Goal: Task Accomplishment & Management: Manage account settings

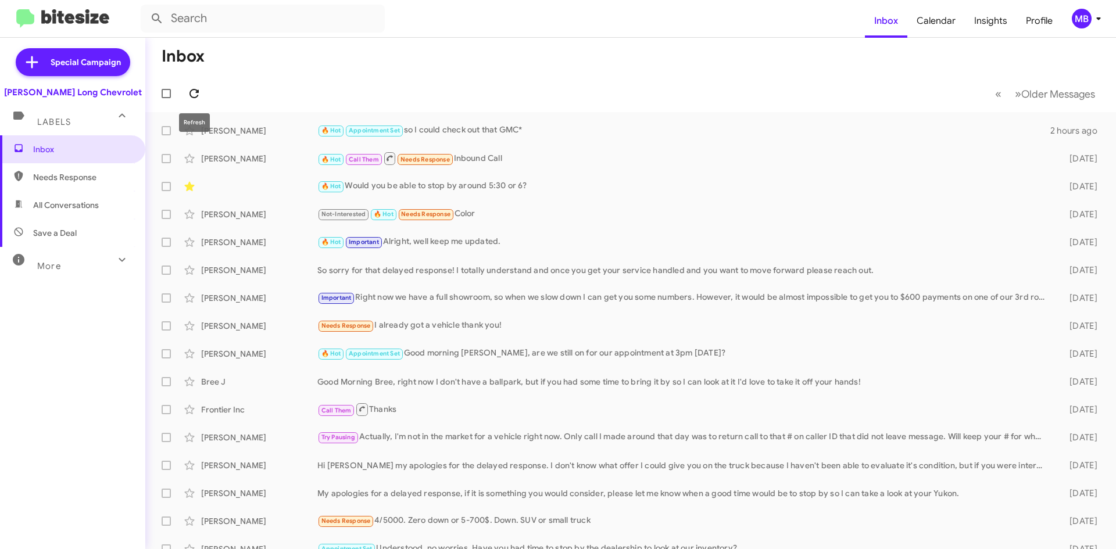
click at [202, 94] on span at bounding box center [193, 94] width 23 height 14
drag, startPoint x: 207, startPoint y: 99, endPoint x: 188, endPoint y: 87, distance: 22.7
click at [202, 96] on mat-toolbar-row "« Previous » Next Older Messages" at bounding box center [630, 93] width 971 height 37
click at [188, 87] on icon at bounding box center [194, 94] width 14 height 14
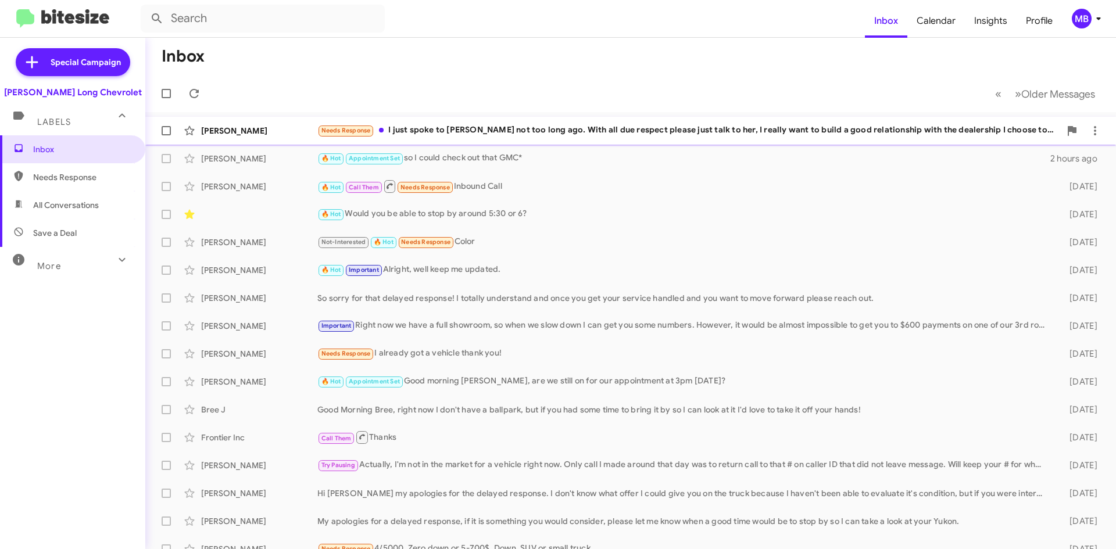
click at [780, 134] on div "Needs Response I just spoke to [PERSON_NAME] not too long ago. With all due res…" at bounding box center [688, 130] width 743 height 13
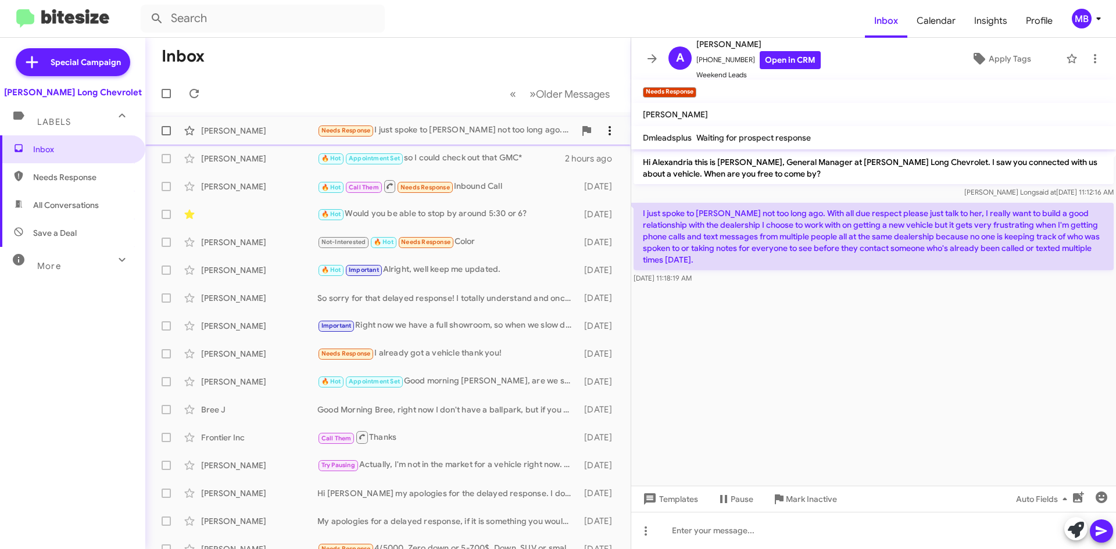
click at [603, 127] on icon at bounding box center [610, 131] width 14 height 14
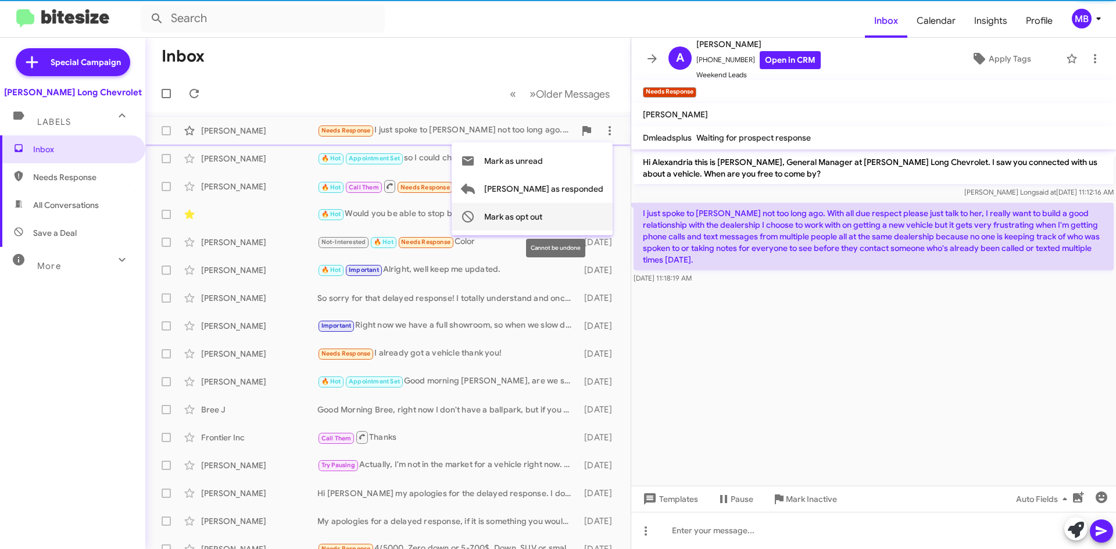
click at [542, 222] on span "Mark as opt out" at bounding box center [513, 217] width 58 height 28
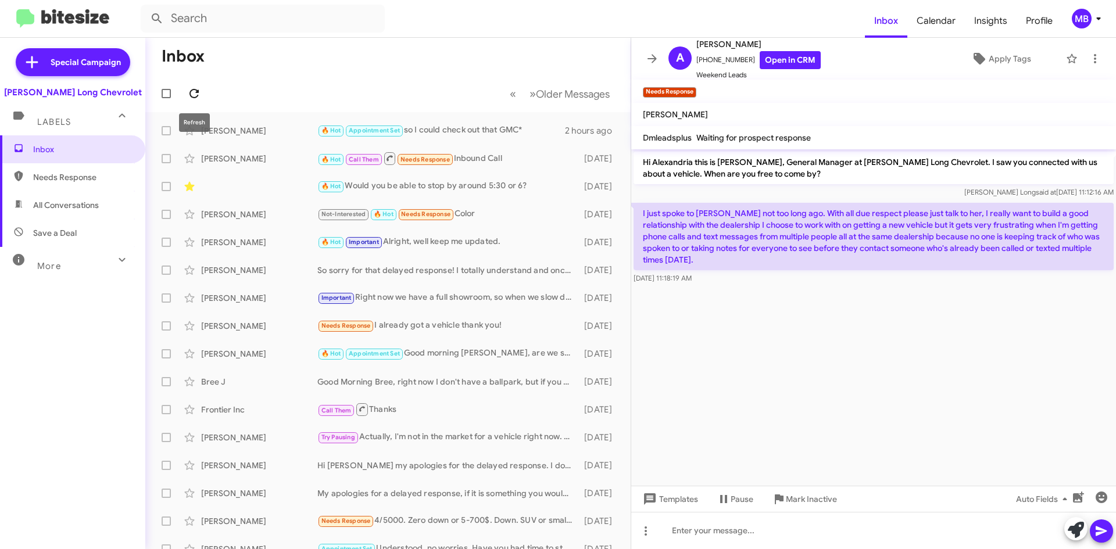
click at [198, 92] on icon at bounding box center [193, 93] width 9 height 9
click at [195, 92] on icon at bounding box center [194, 94] width 14 height 14
